Goal: Connect with others: Connect with others

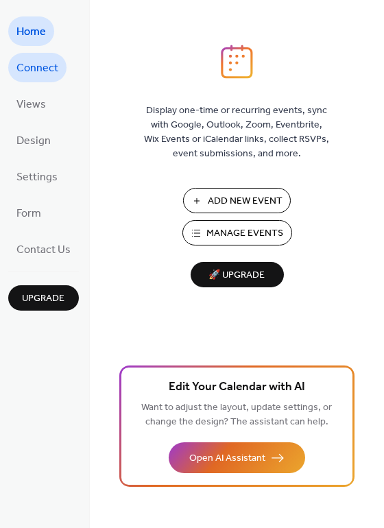
click at [38, 72] on span "Connect" at bounding box center [37, 68] width 42 height 21
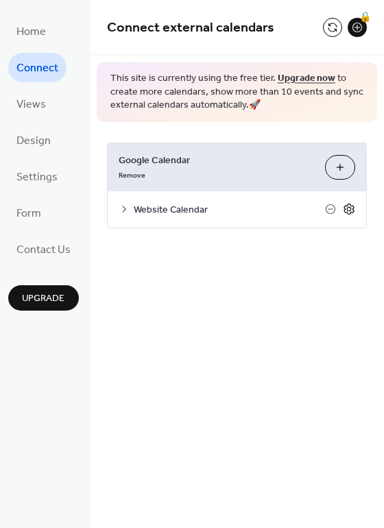
click at [347, 207] on icon at bounding box center [349, 209] width 12 height 12
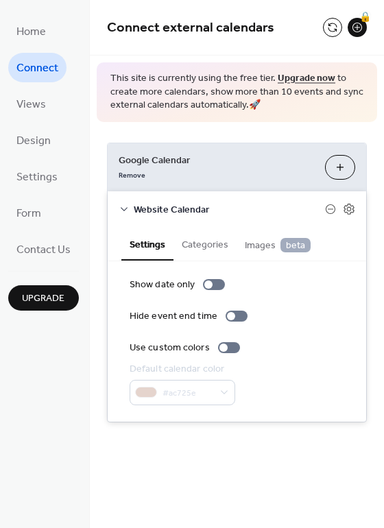
click at [234, 166] on span "Google Calendar" at bounding box center [217, 161] width 196 height 14
click at [156, 209] on span "Website Calendar" at bounding box center [229, 210] width 191 height 14
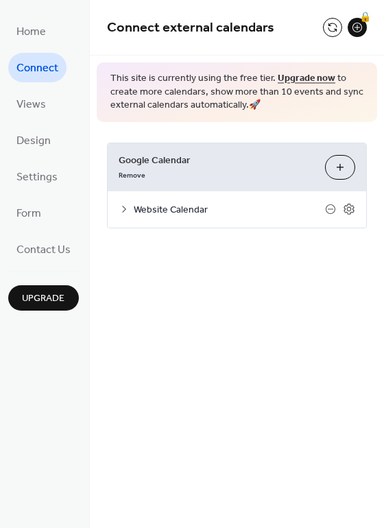
click at [156, 208] on span "Website Calendar" at bounding box center [229, 210] width 191 height 14
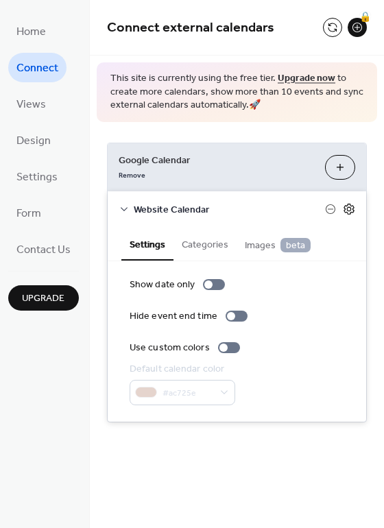
click at [346, 207] on icon at bounding box center [349, 209] width 12 height 12
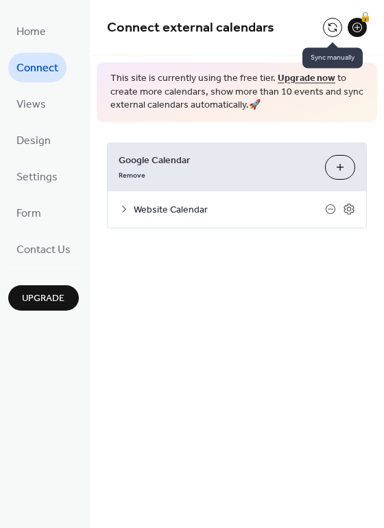
click at [327, 31] on button at bounding box center [332, 27] width 19 height 19
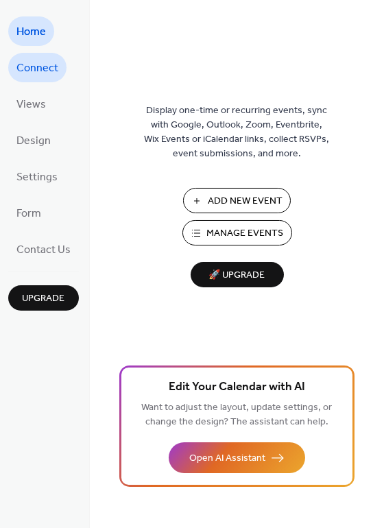
click at [36, 71] on span "Connect" at bounding box center [37, 68] width 42 height 21
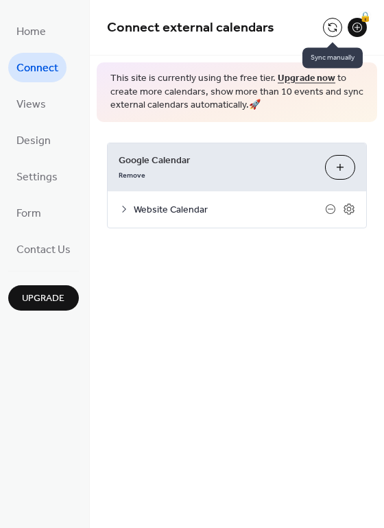
click at [334, 27] on button at bounding box center [332, 27] width 19 height 19
